Goal: Transaction & Acquisition: Purchase product/service

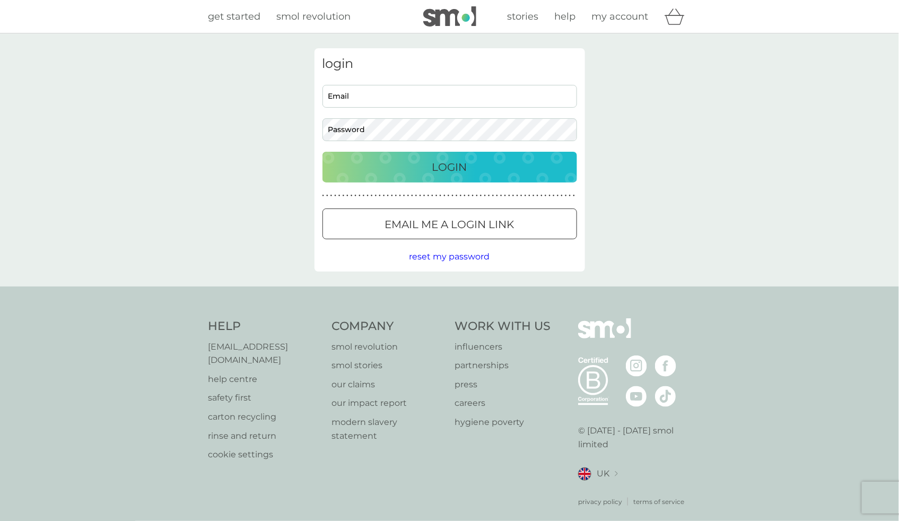
type input "[PERSON_NAME][EMAIL_ADDRESS][DOMAIN_NAME]"
click at [441, 169] on p "Login" at bounding box center [449, 167] width 35 height 17
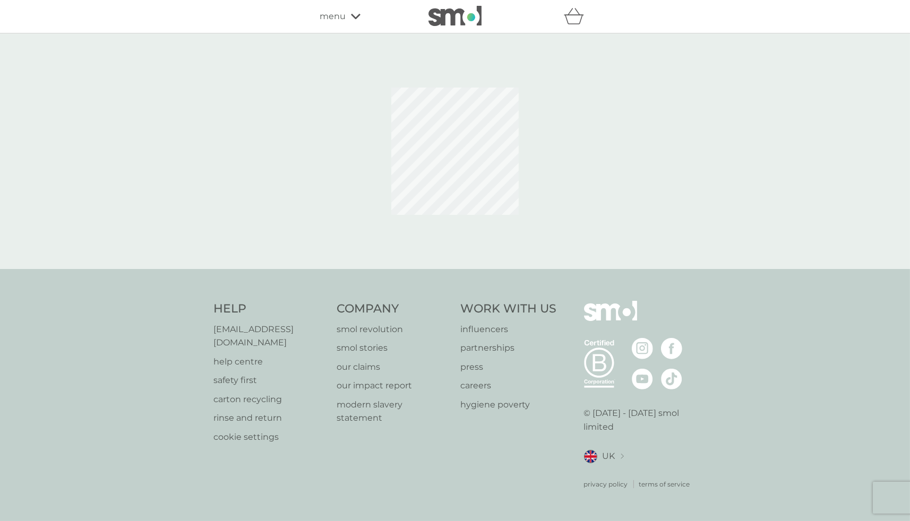
select select "119"
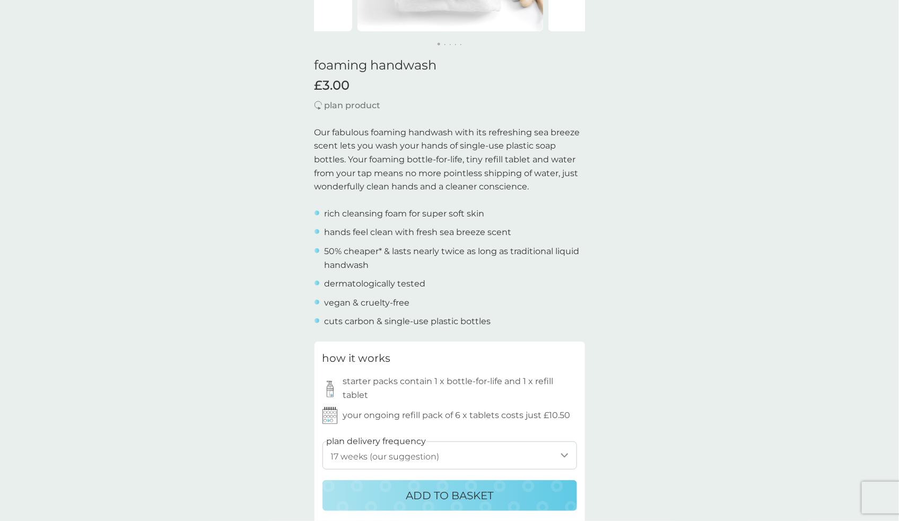
scroll to position [199, 0]
